Goal: Use online tool/utility: Utilize a website feature to perform a specific function

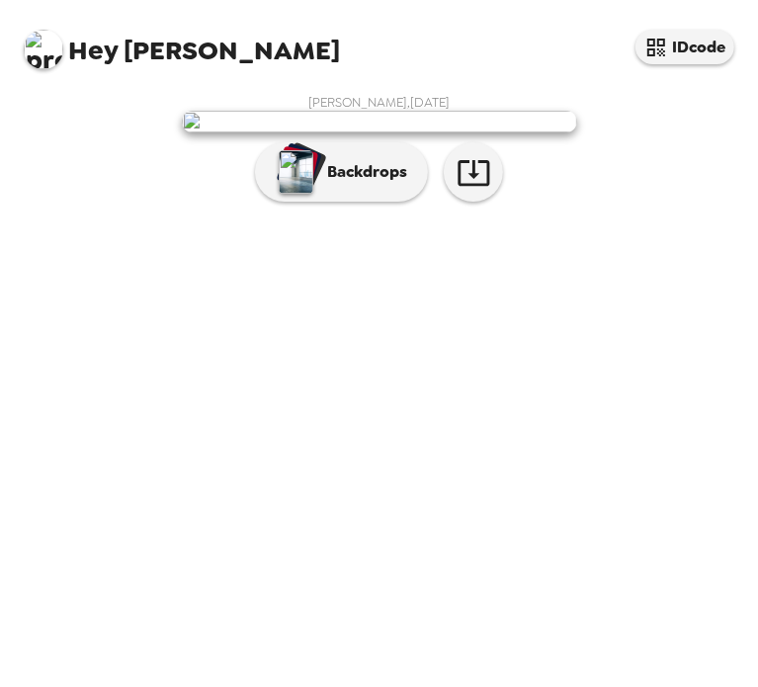
scroll to position [28, 0]
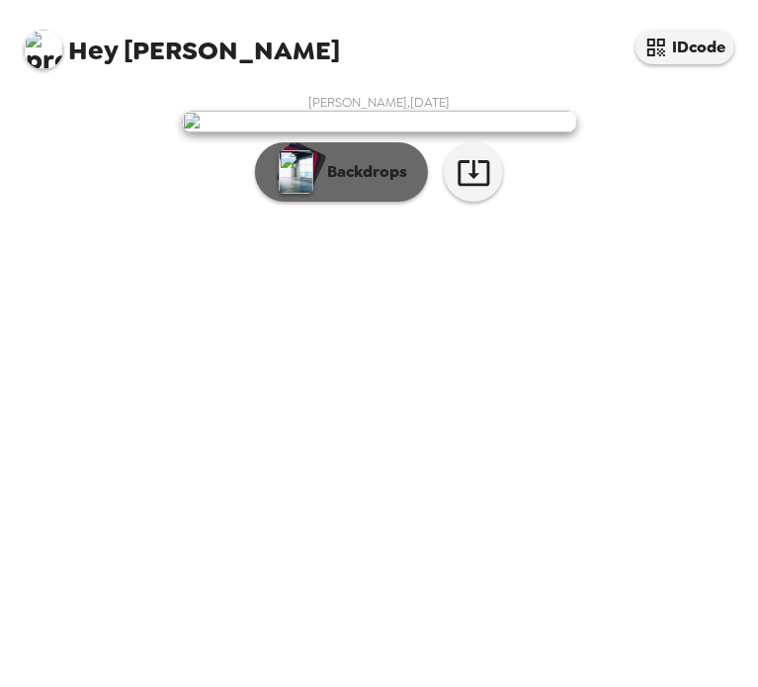
click at [347, 202] on button "Backdrops" at bounding box center [341, 171] width 173 height 59
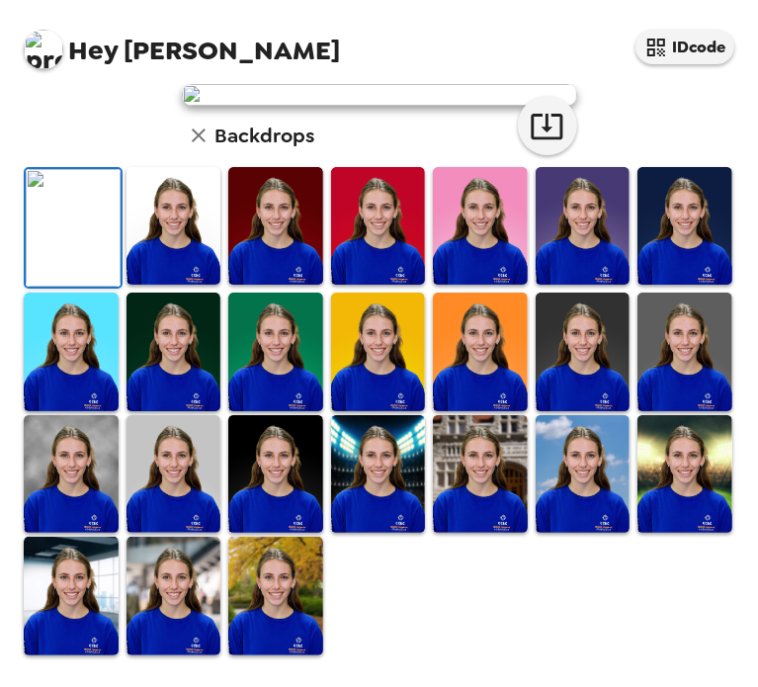
scroll to position [485, 0]
click at [470, 497] on img at bounding box center [480, 474] width 95 height 118
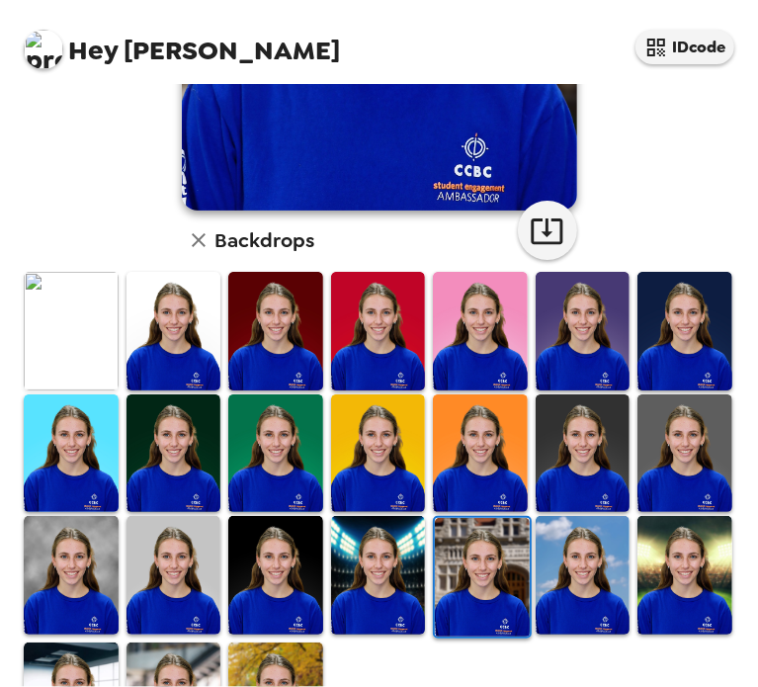
scroll to position [487, 0]
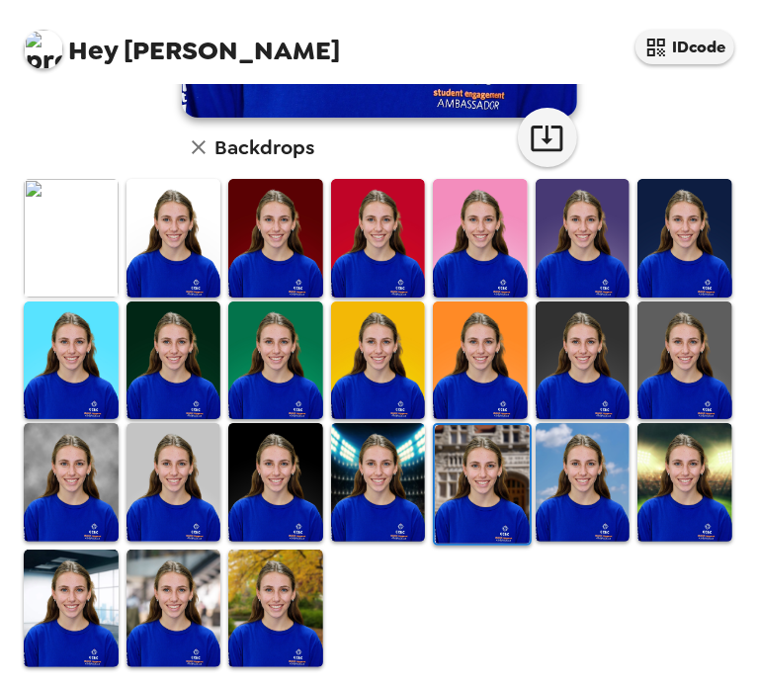
click at [477, 213] on img at bounding box center [480, 238] width 95 height 118
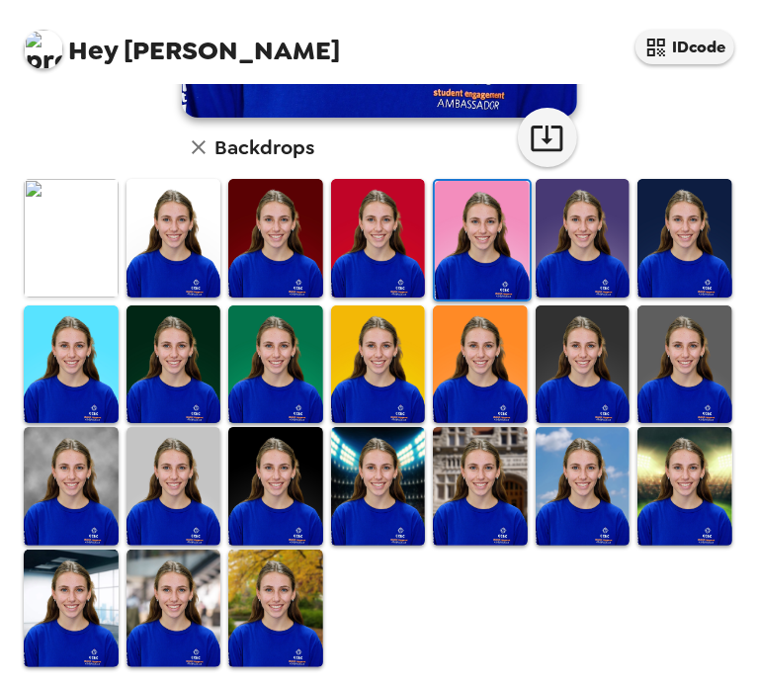
click at [87, 474] on img at bounding box center [71, 486] width 95 height 118
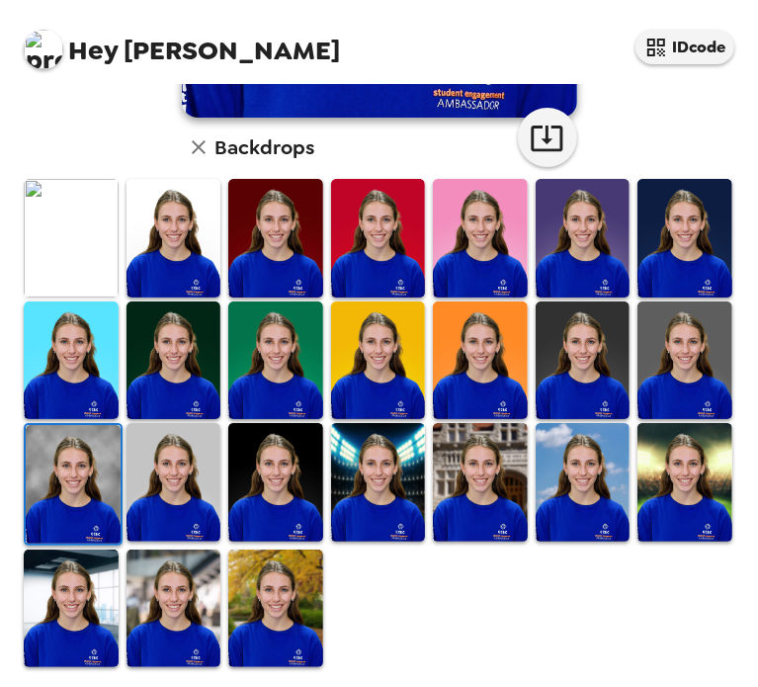
click at [202, 600] on img at bounding box center [173, 608] width 95 height 118
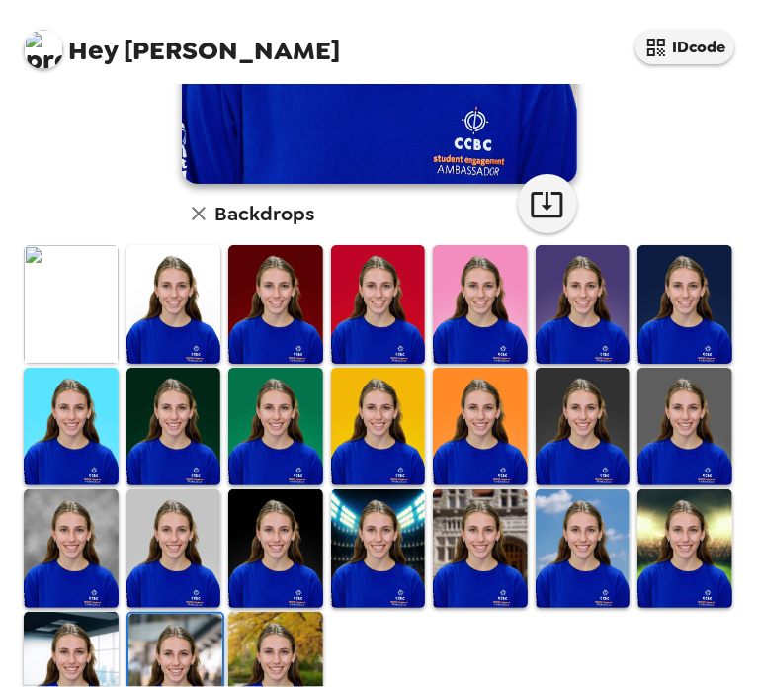
scroll to position [422, 0]
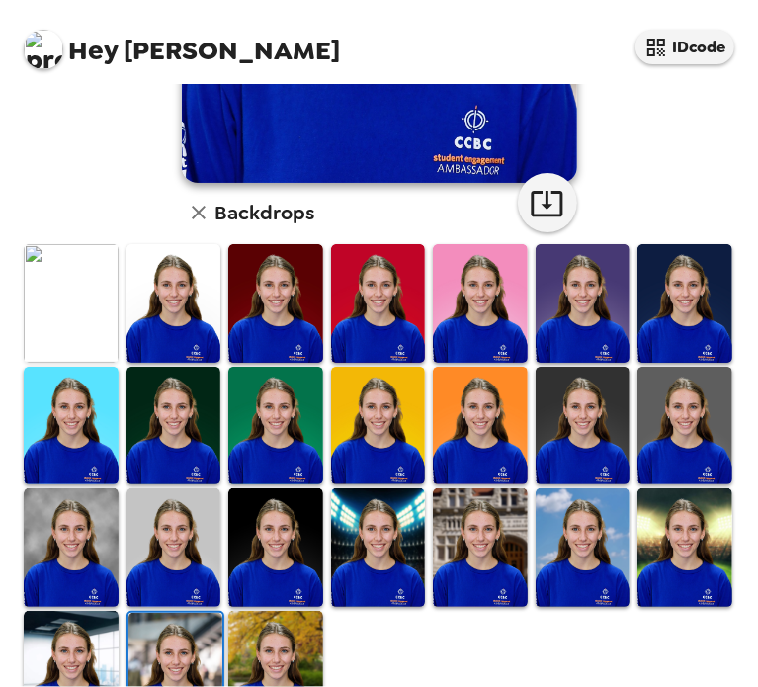
click at [276, 551] on img at bounding box center [275, 547] width 95 height 118
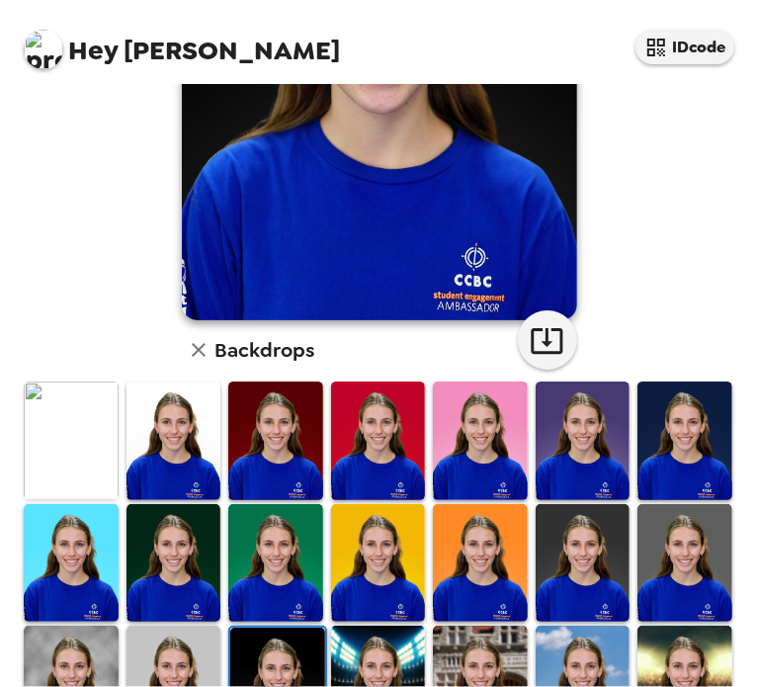
scroll to position [289, 0]
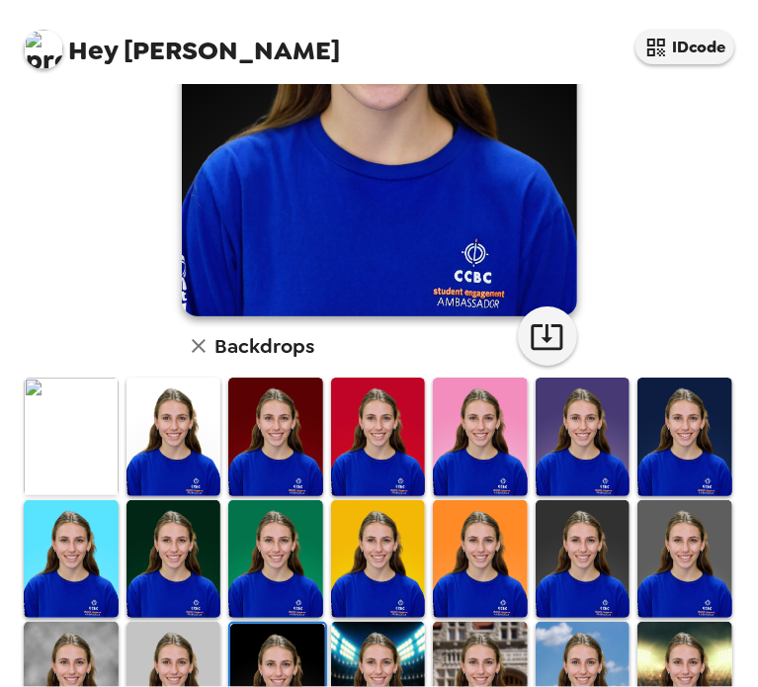
click at [162, 437] on img at bounding box center [173, 436] width 95 height 118
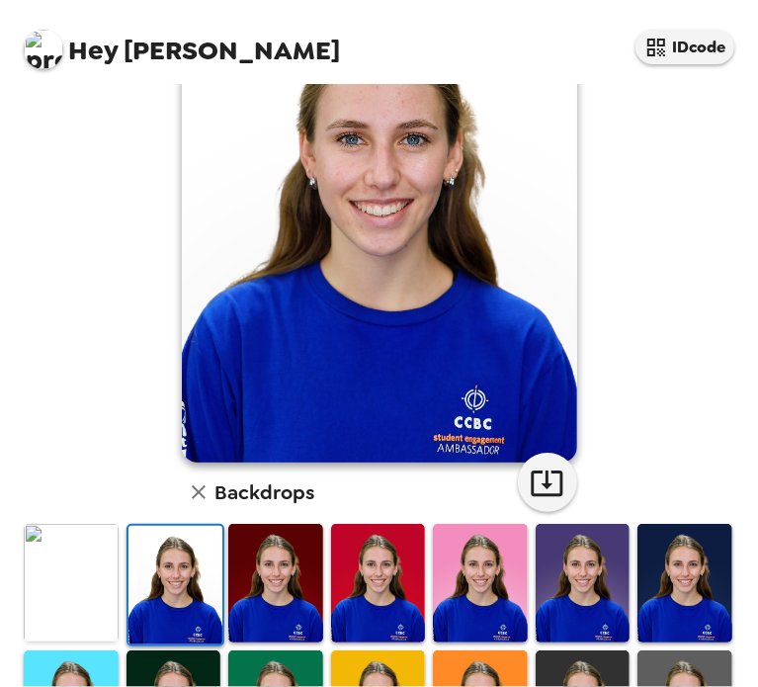
scroll to position [237, 0]
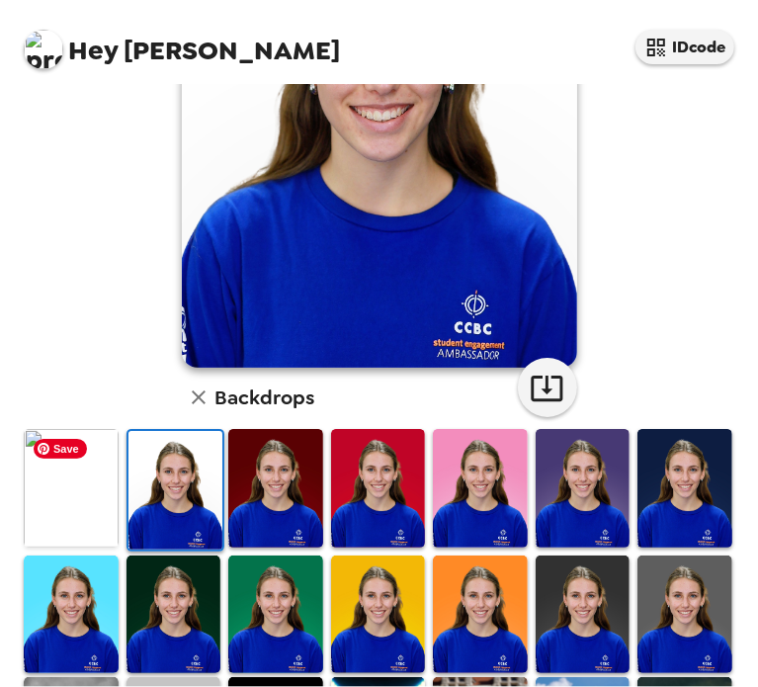
click at [67, 515] on img at bounding box center [71, 488] width 95 height 118
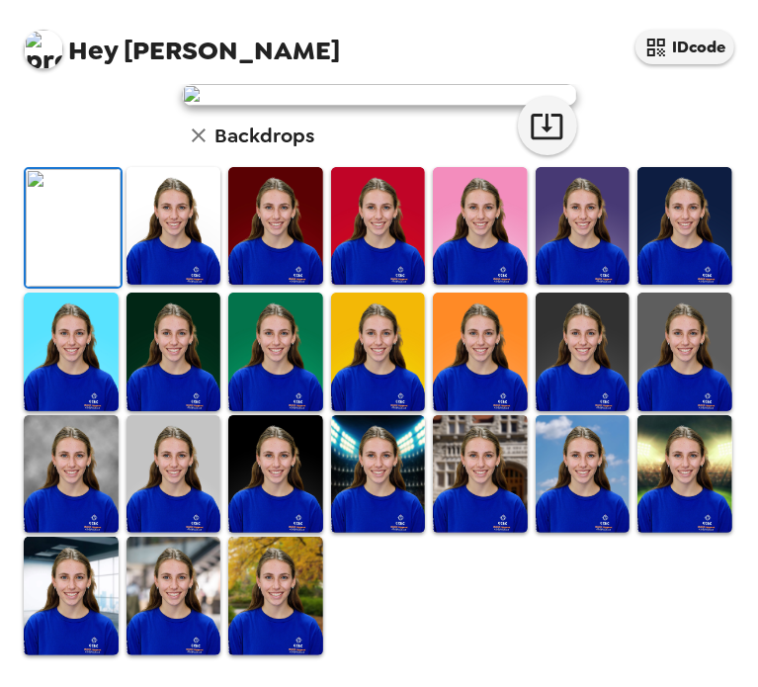
scroll to position [488, 0]
click at [648, 252] on img at bounding box center [684, 226] width 95 height 118
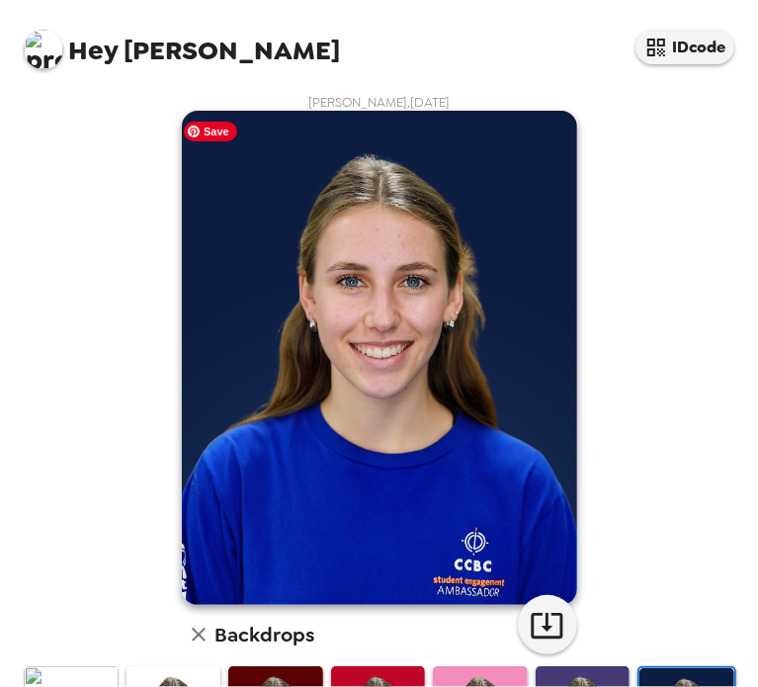
scroll to position [487, 0]
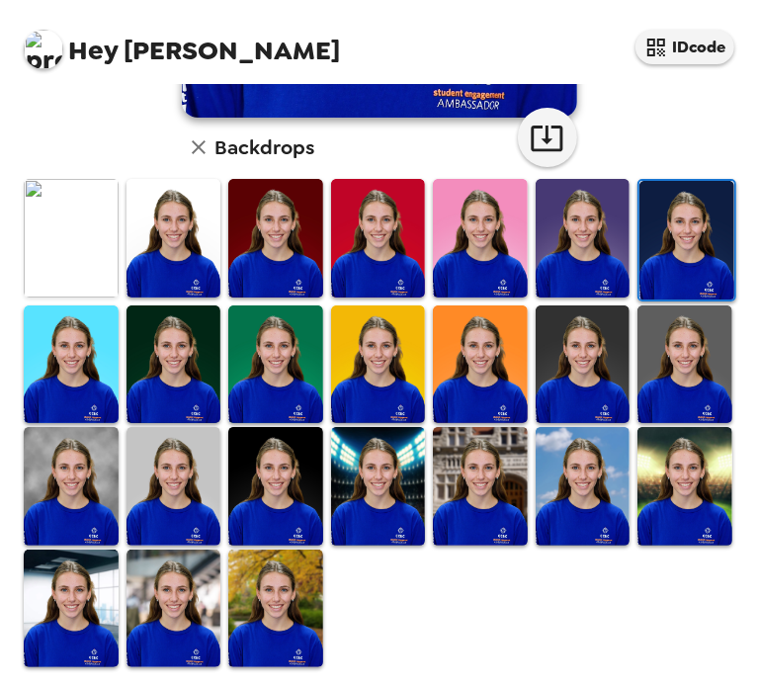
click at [146, 374] on img at bounding box center [173, 364] width 95 height 118
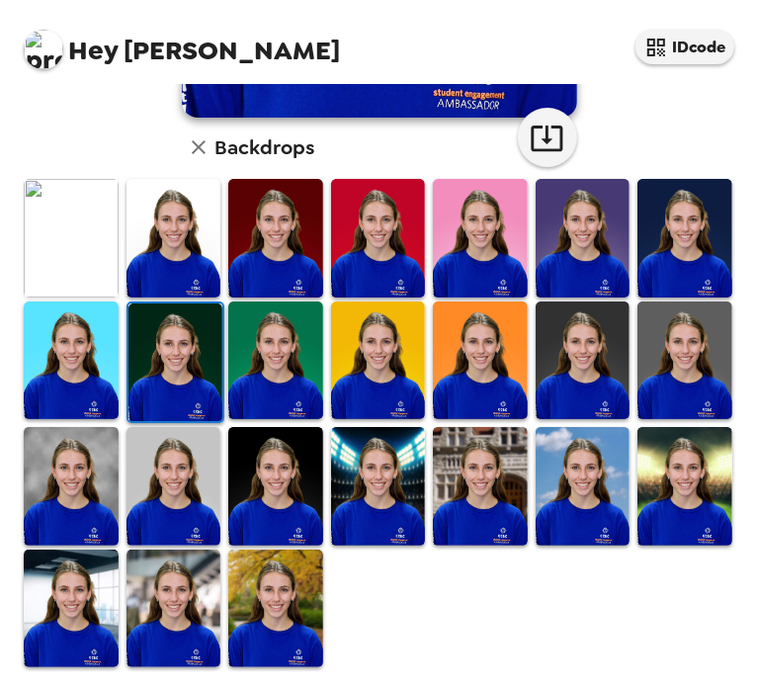
click at [663, 368] on img at bounding box center [684, 360] width 95 height 118
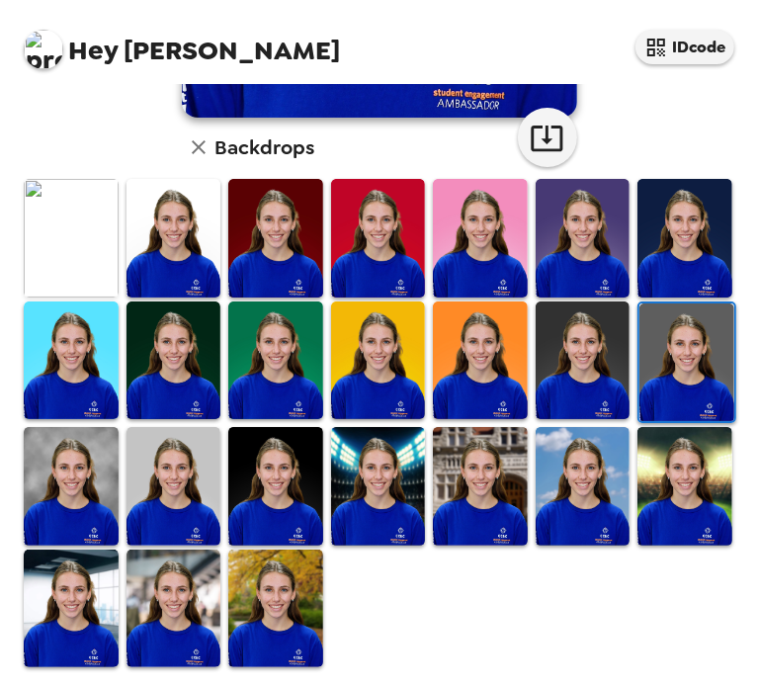
scroll to position [0, 0]
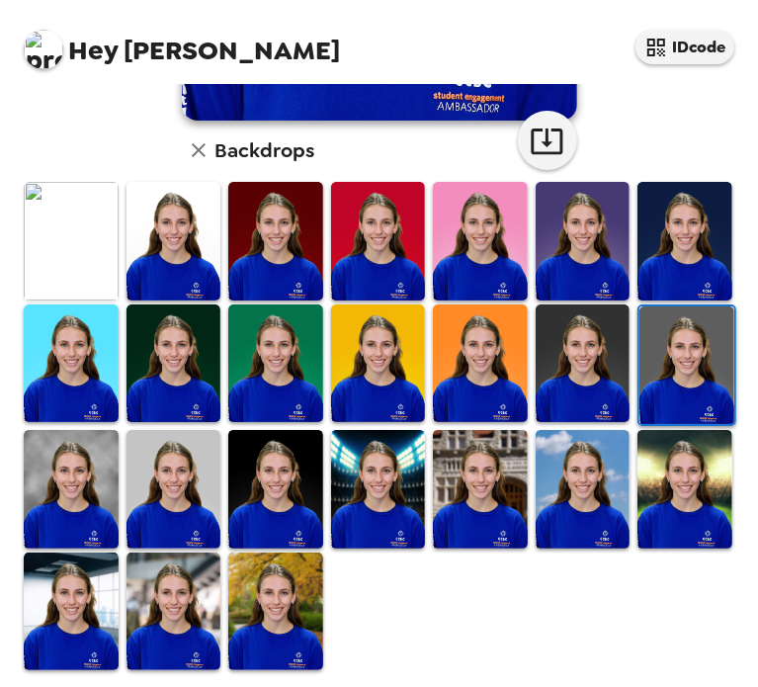
click at [194, 261] on img at bounding box center [173, 241] width 95 height 118
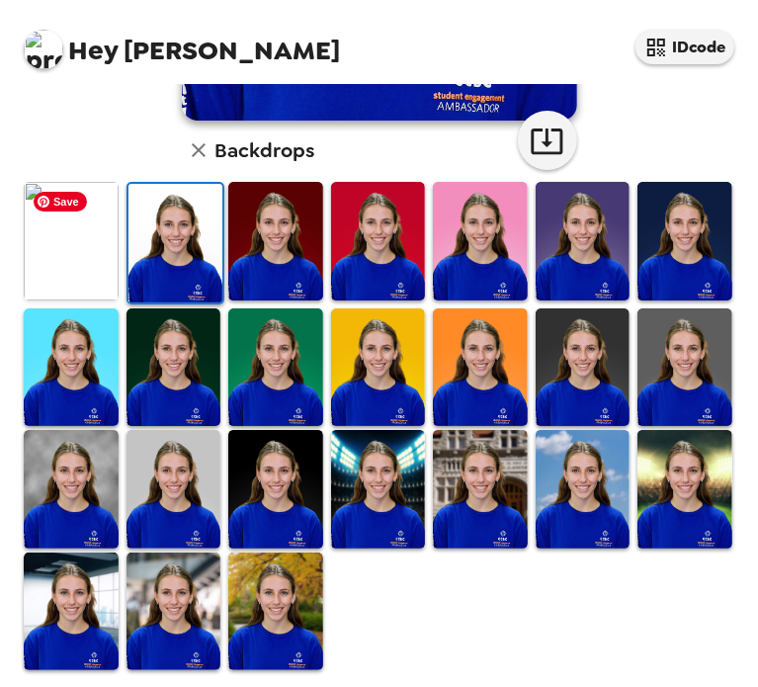
click at [51, 244] on img at bounding box center [71, 241] width 95 height 118
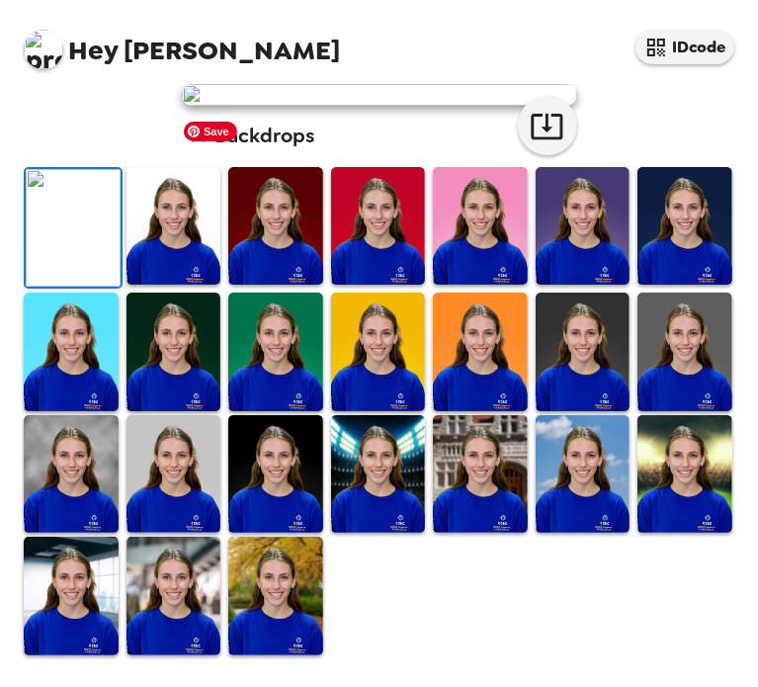
scroll to position [292, 0]
click at [173, 285] on img at bounding box center [173, 226] width 95 height 118
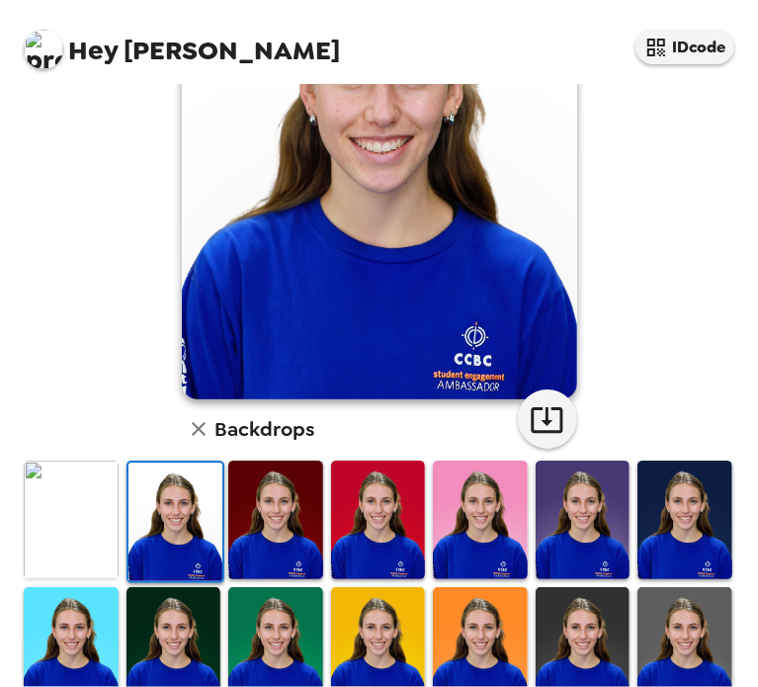
scroll to position [225, 0]
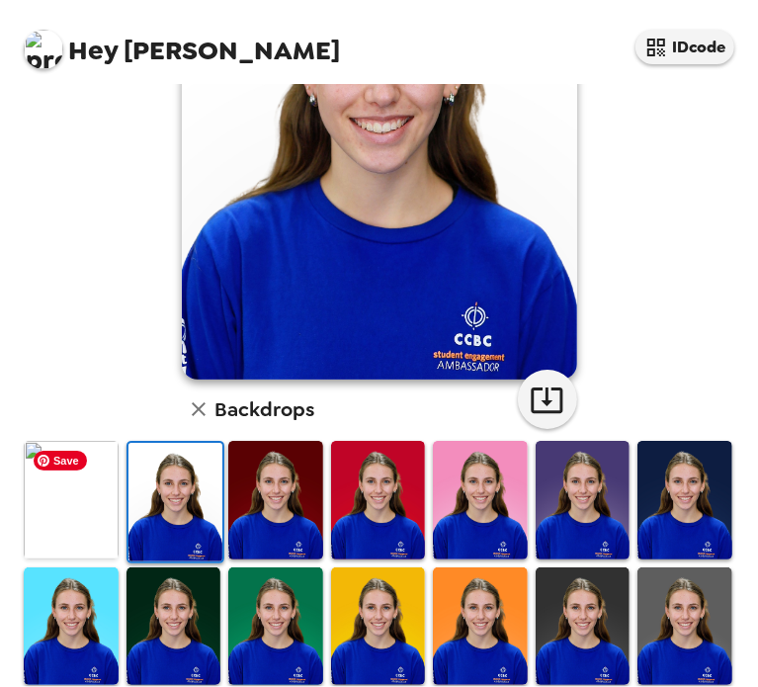
click at [87, 504] on img at bounding box center [71, 500] width 95 height 118
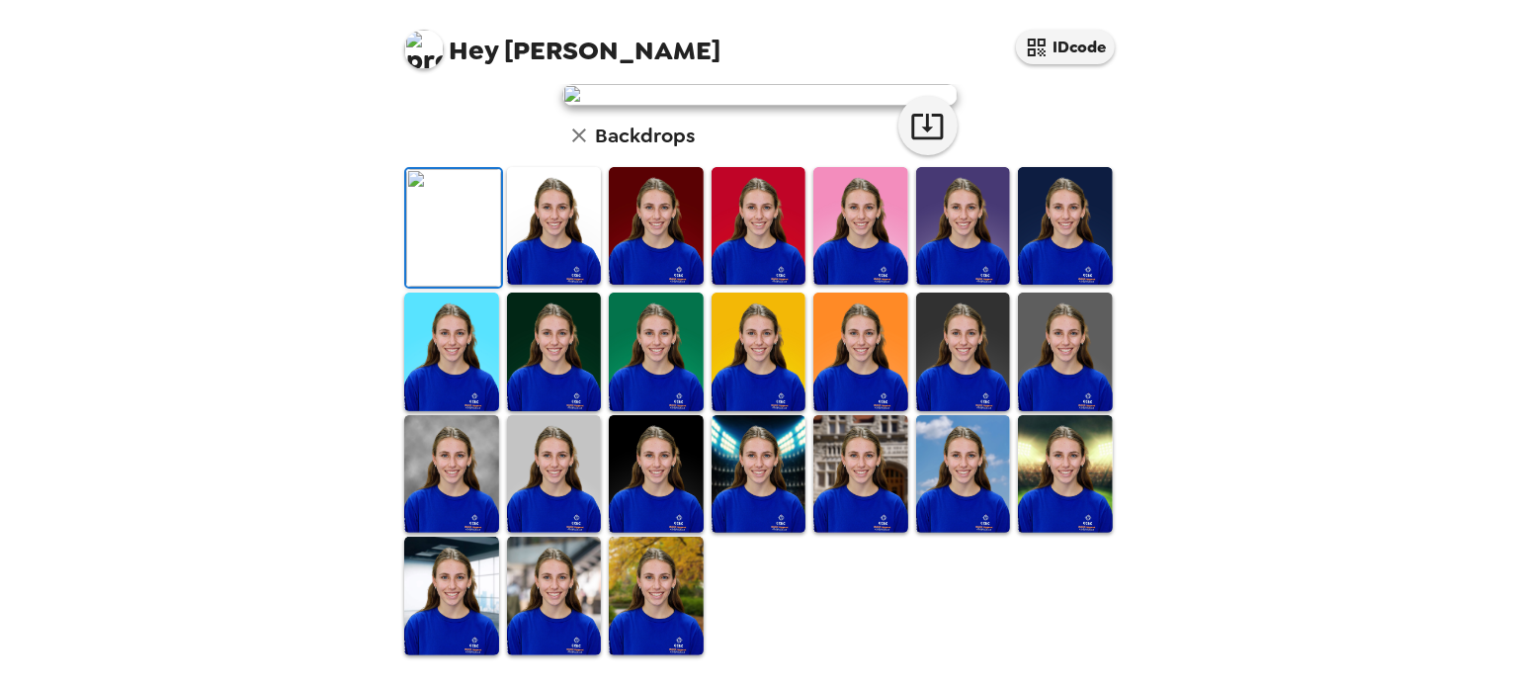
scroll to position [191, 0]
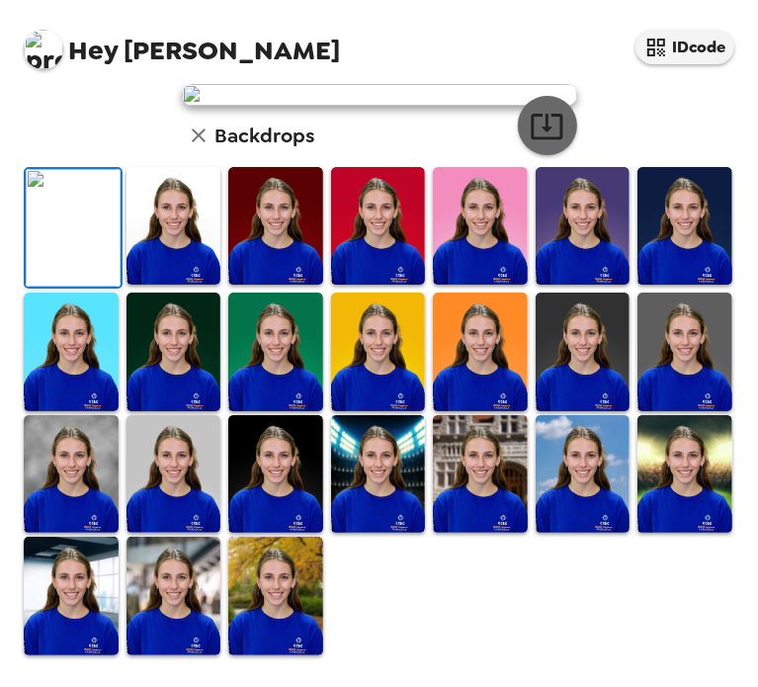
click at [537, 143] on icon "button" at bounding box center [547, 126] width 35 height 35
